Goal: Information Seeking & Learning: Learn about a topic

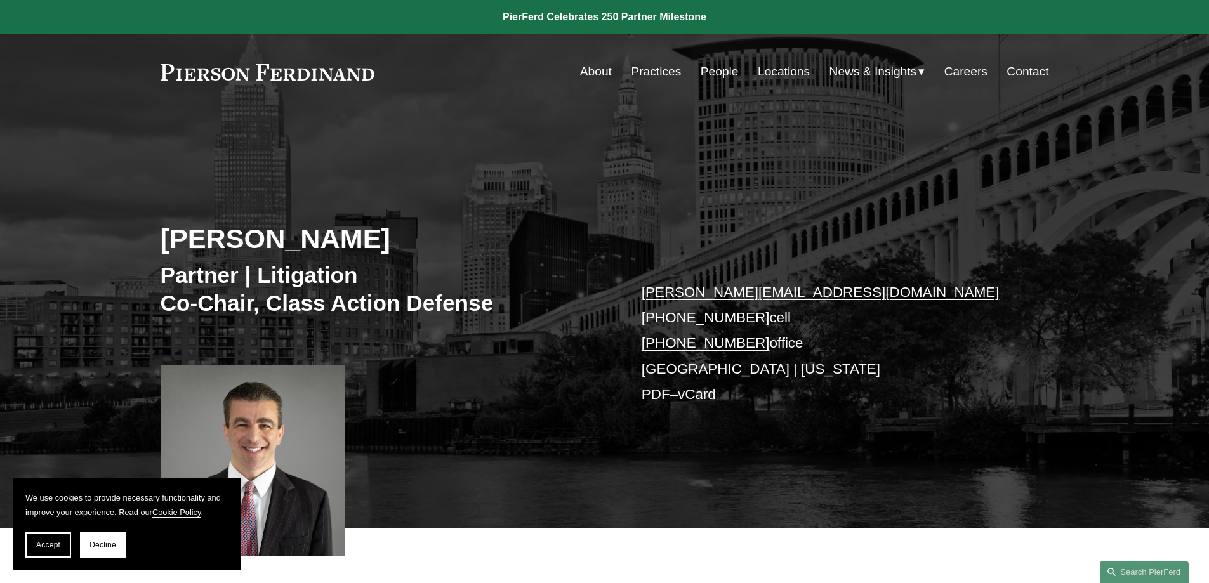
click at [766, 72] on link "Locations" at bounding box center [784, 72] width 52 height 24
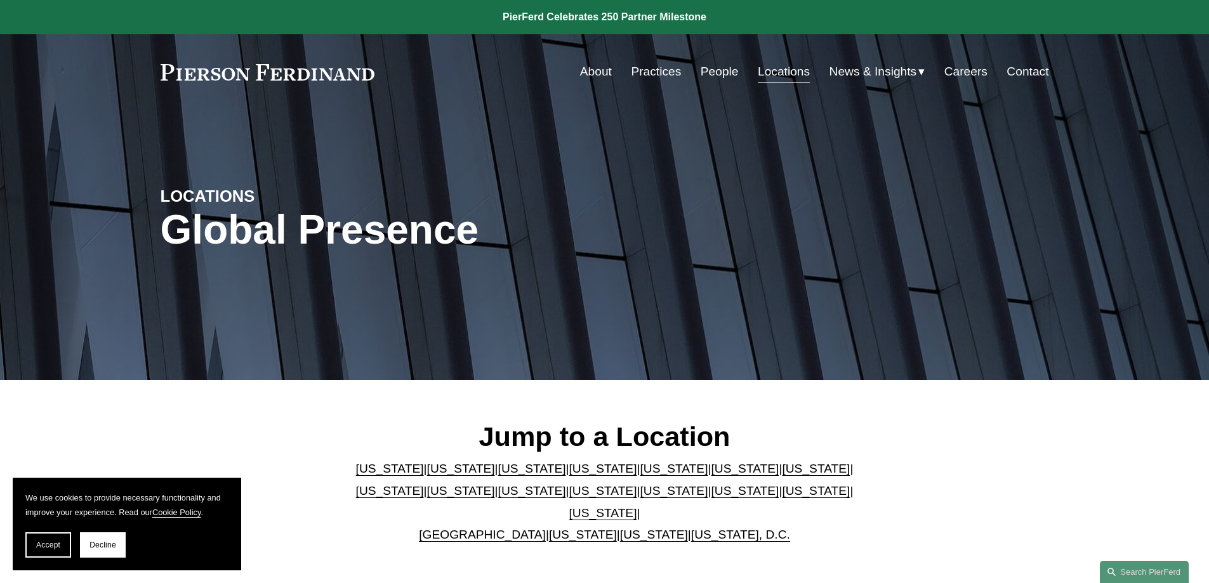
click at [661, 72] on link "Practices" at bounding box center [656, 72] width 50 height 24
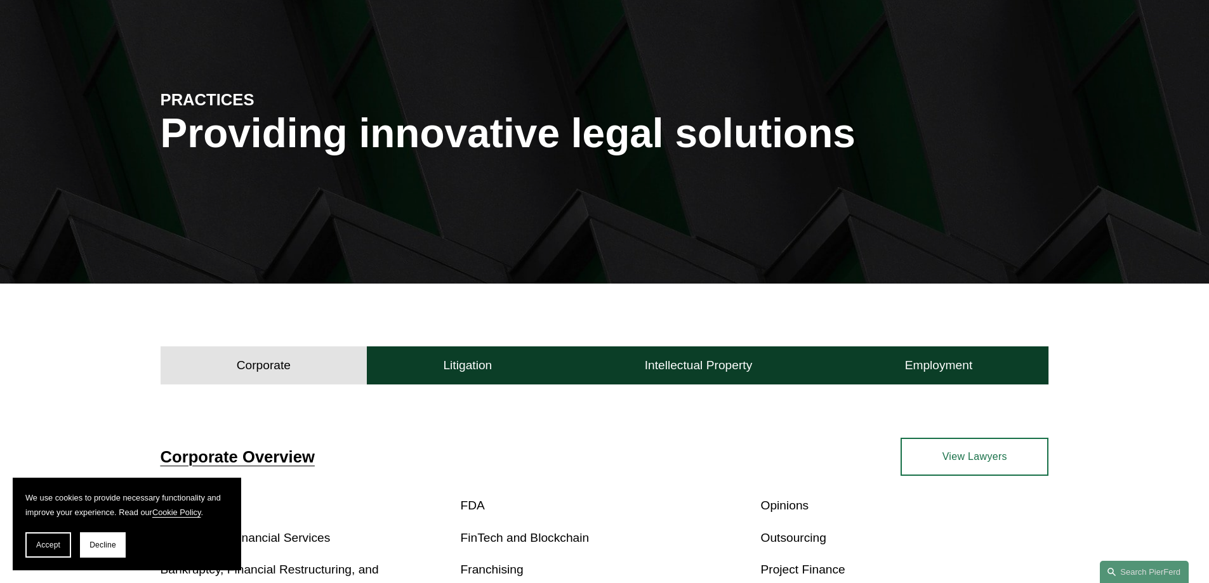
scroll to position [254, 0]
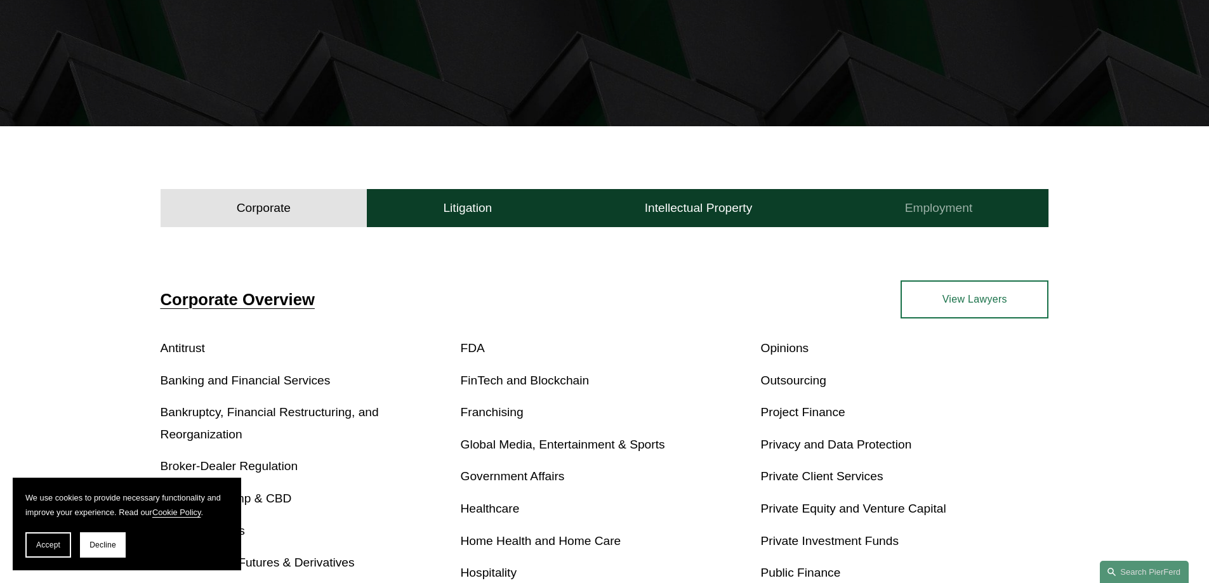
click at [943, 215] on h4 "Employment" at bounding box center [939, 208] width 68 height 15
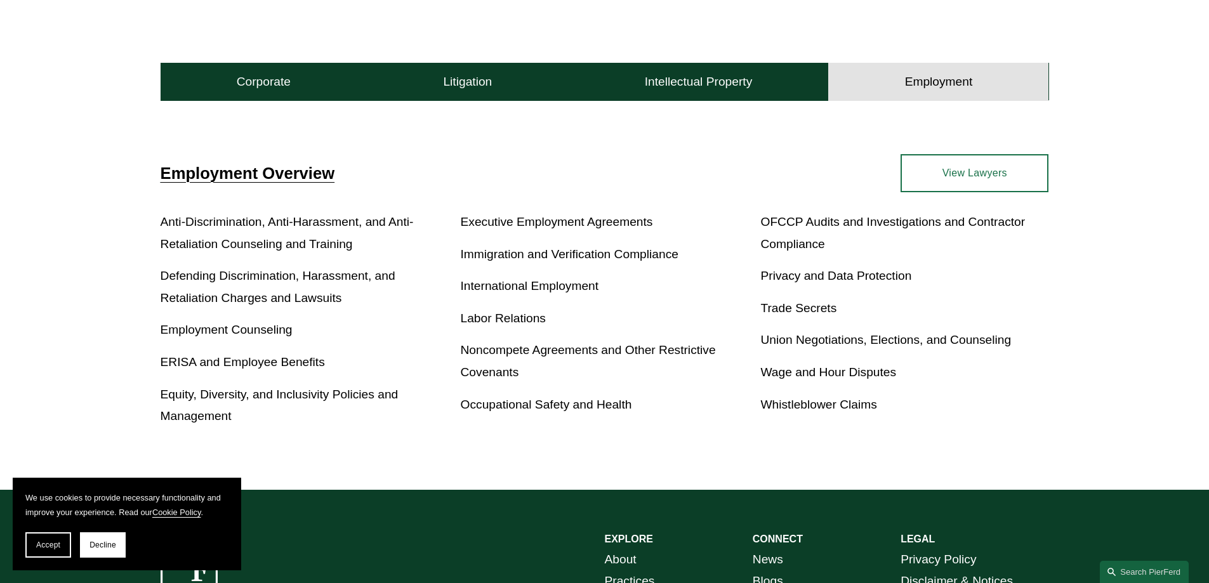
scroll to position [381, 0]
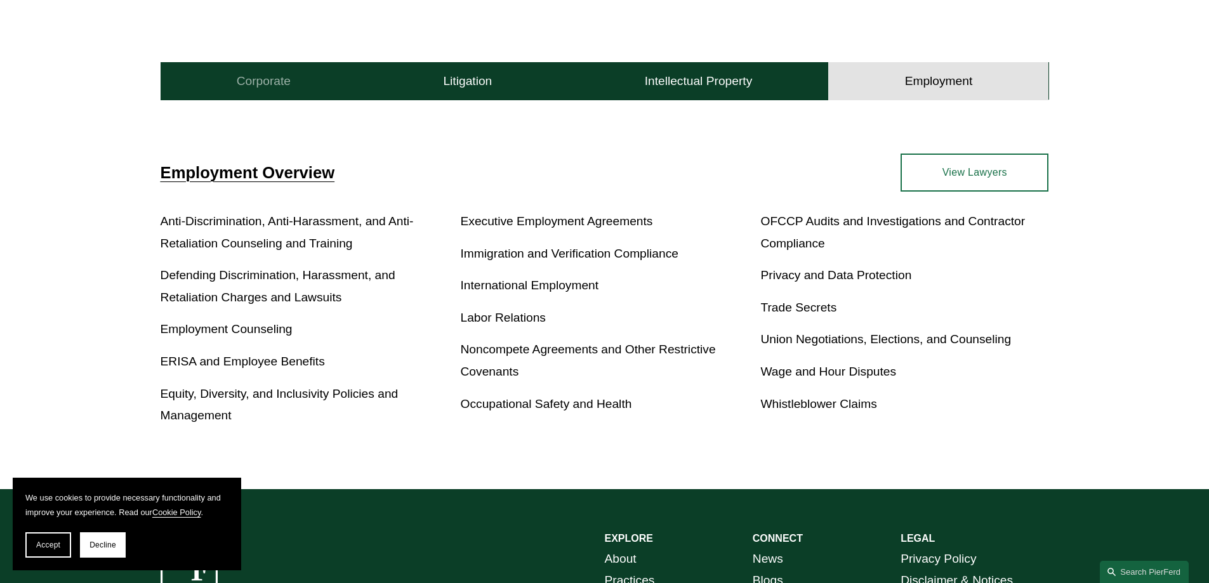
click at [266, 83] on h4 "Corporate" at bounding box center [264, 81] width 54 height 15
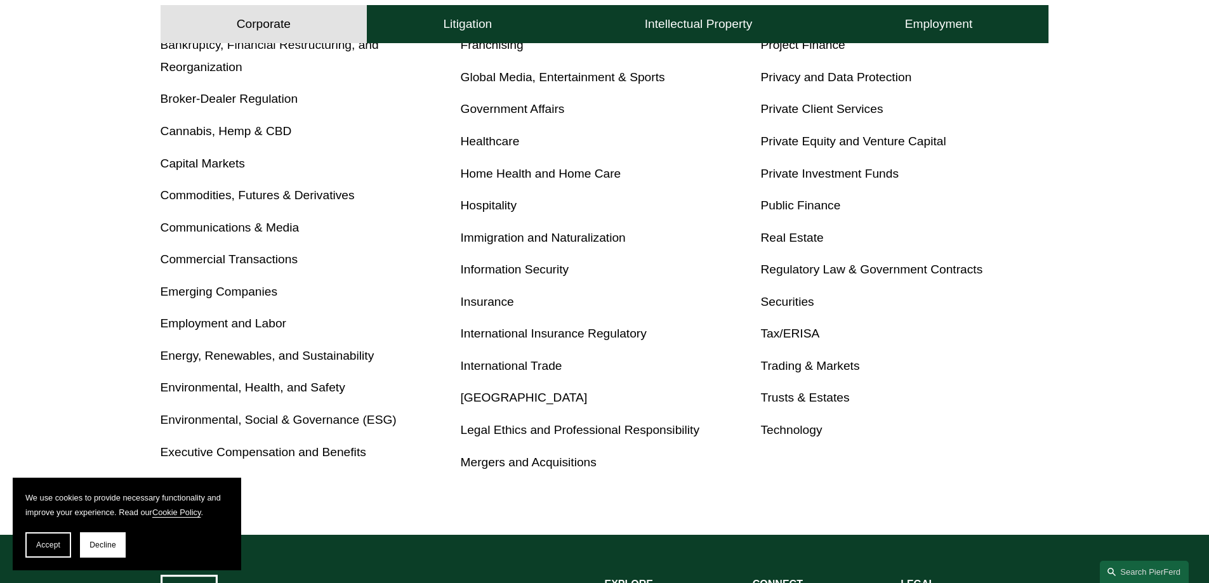
scroll to position [635, 0]
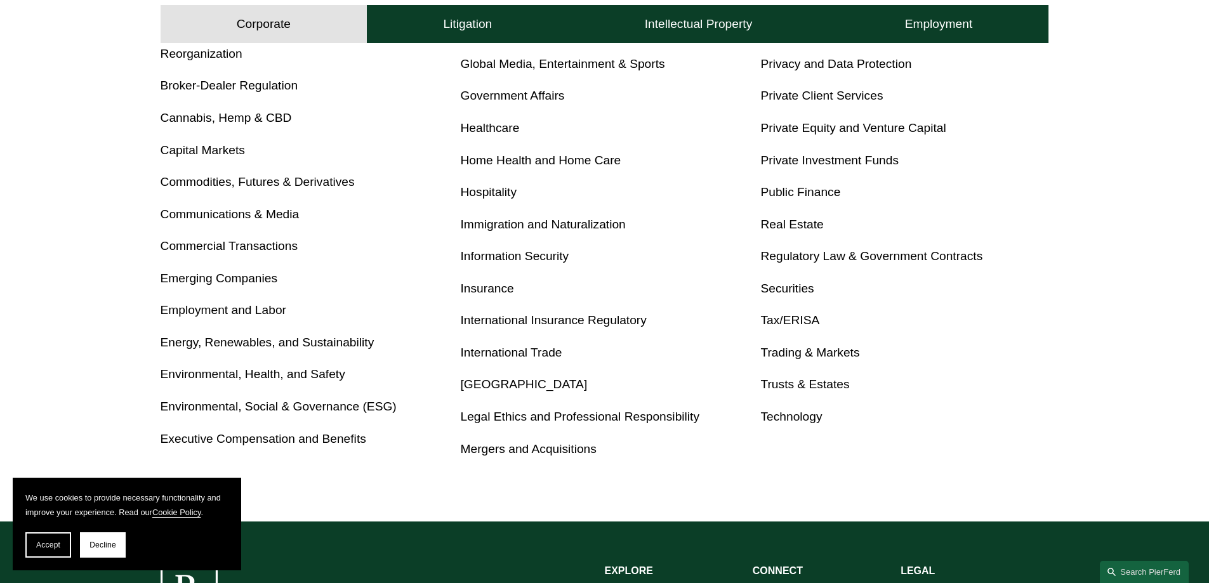
click at [270, 312] on link "Employment and Labor" at bounding box center [224, 309] width 126 height 13
